Goal: Navigation & Orientation: Find specific page/section

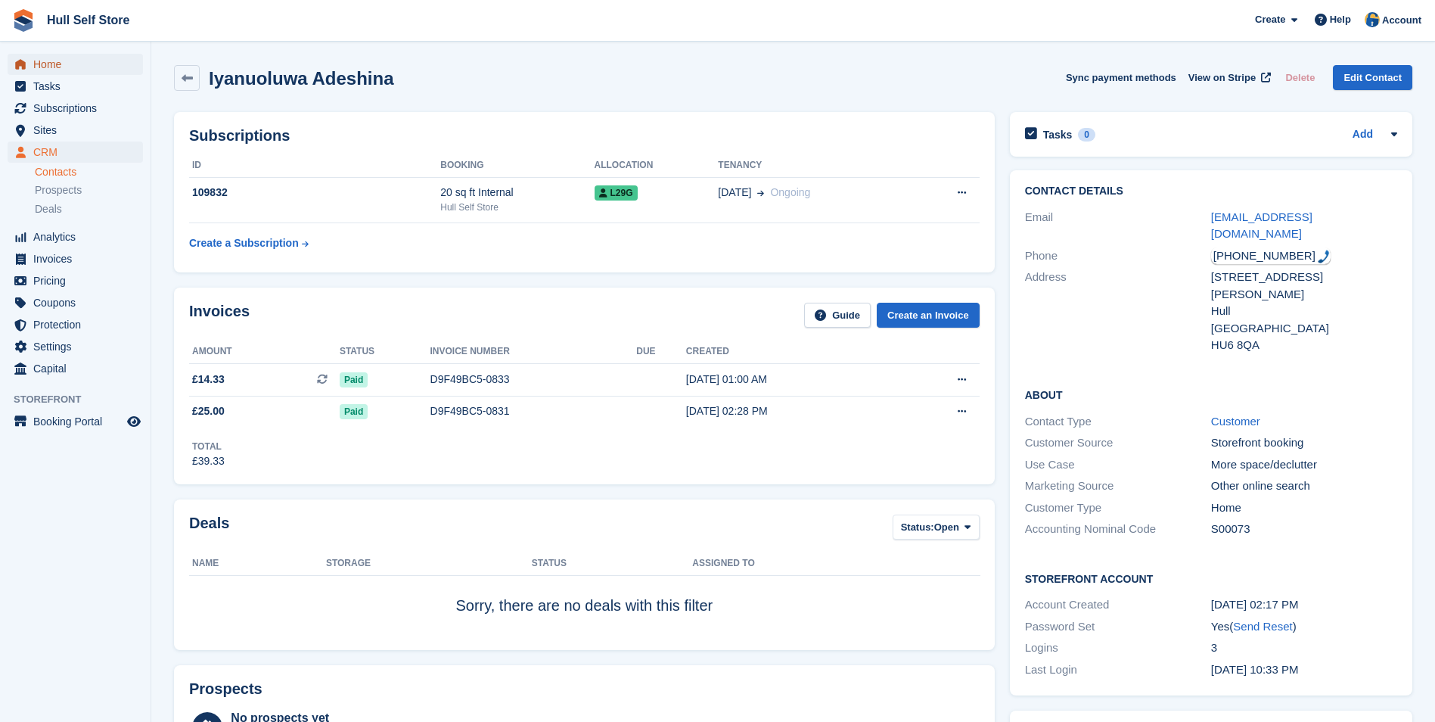
click at [85, 67] on span "Home" at bounding box center [78, 64] width 91 height 21
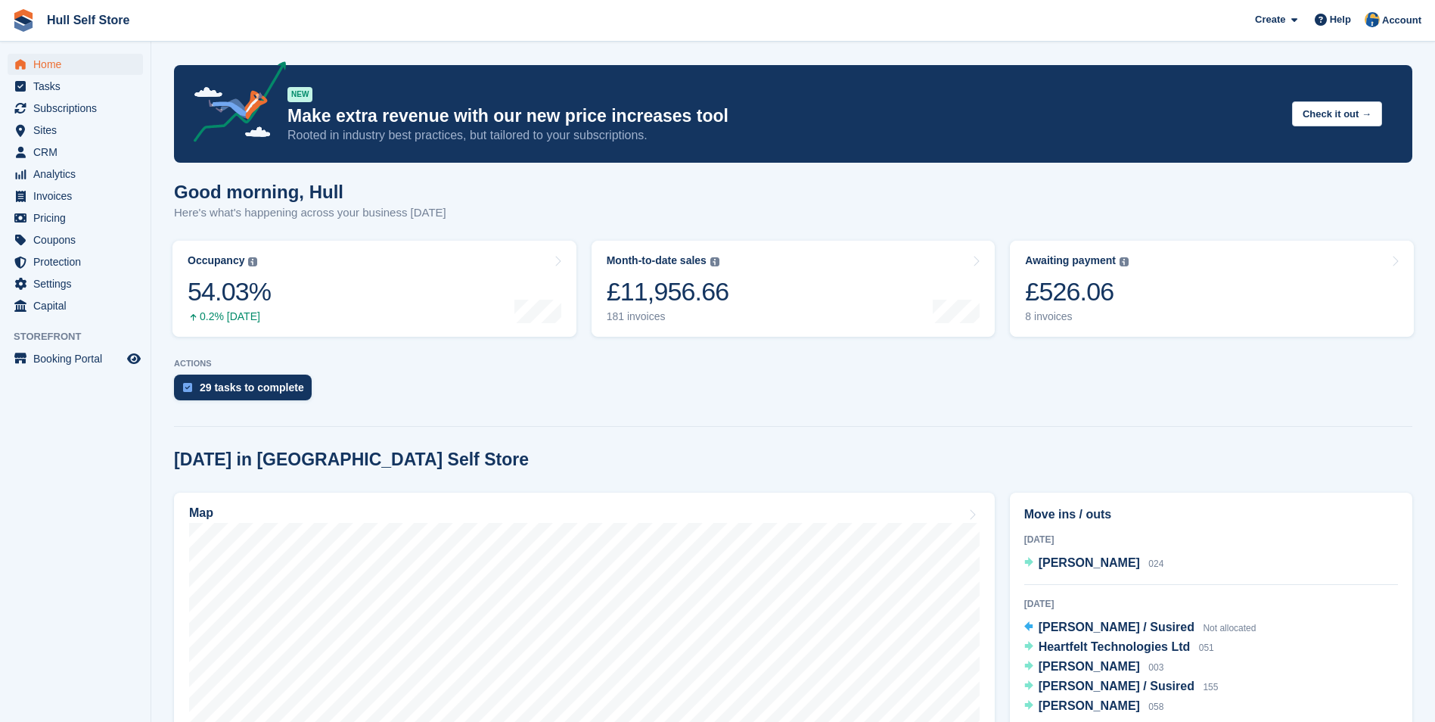
scroll to position [90, 0]
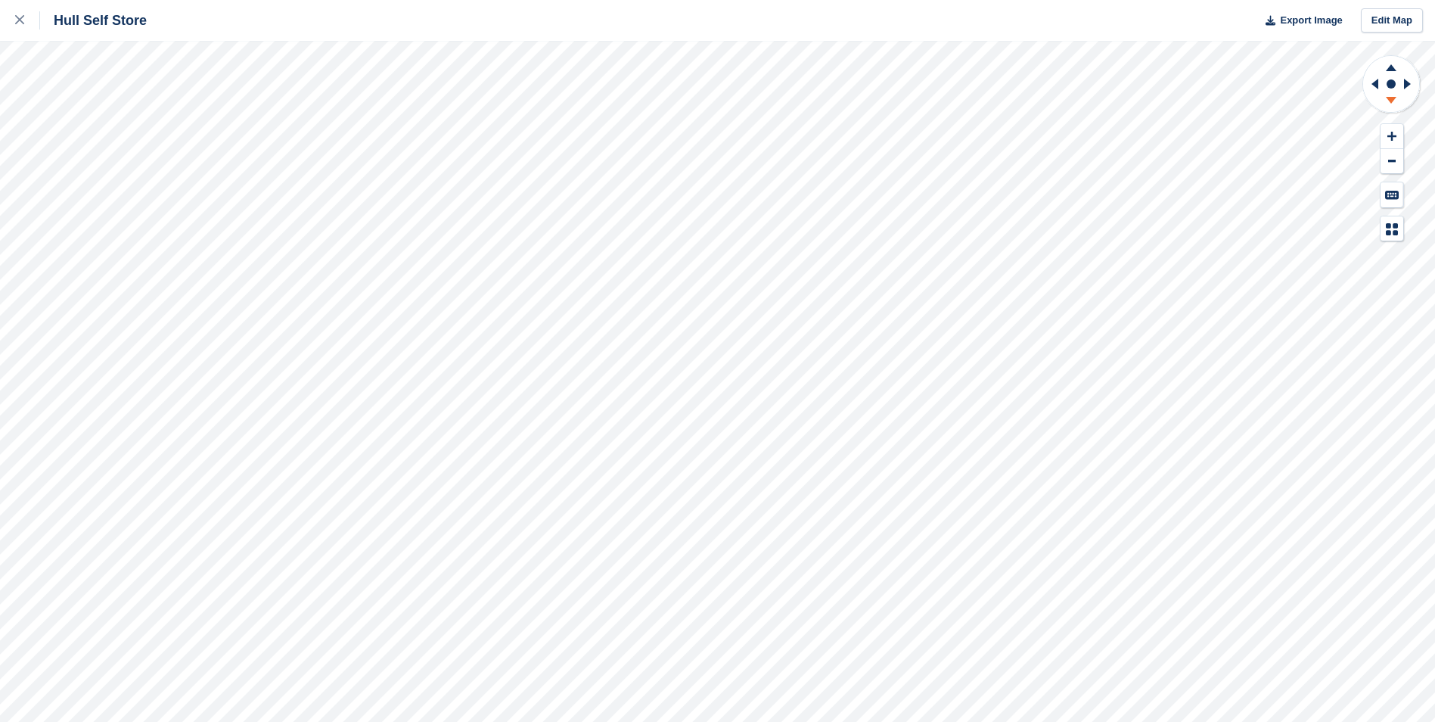
click at [1393, 98] on icon at bounding box center [1391, 100] width 11 height 7
